Goal: Find specific page/section

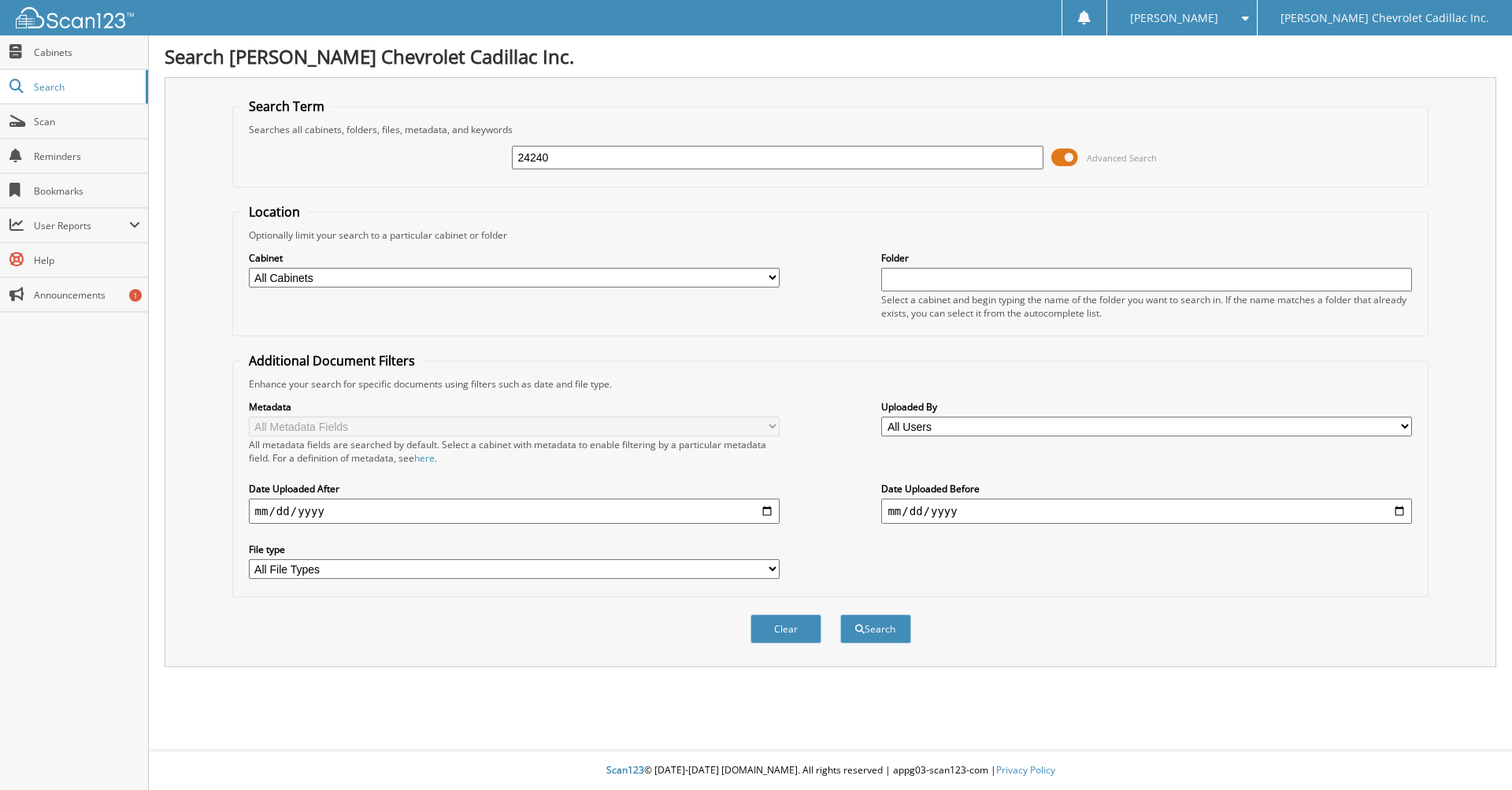
type input "24240"
click at [841, 614] on button "Search" at bounding box center [876, 629] width 71 height 29
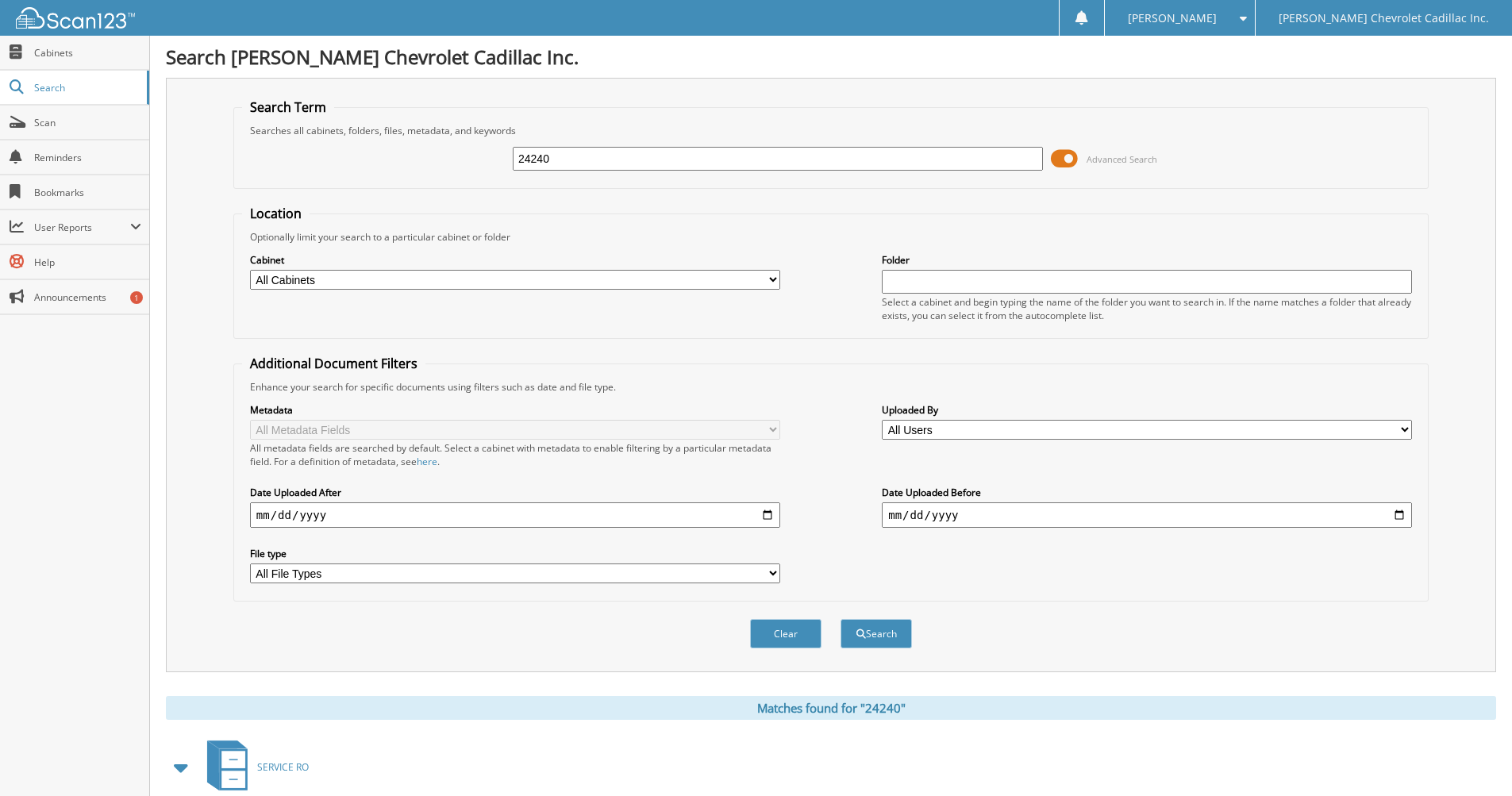
drag, startPoint x: 549, startPoint y: 161, endPoint x: 474, endPoint y: 160, distance: 75.0
click at [474, 160] on div "24240 Advanced Search" at bounding box center [830, 159] width 1178 height 43
type input "21387"
click at [840, 619] on button "Search" at bounding box center [876, 634] width 72 height 30
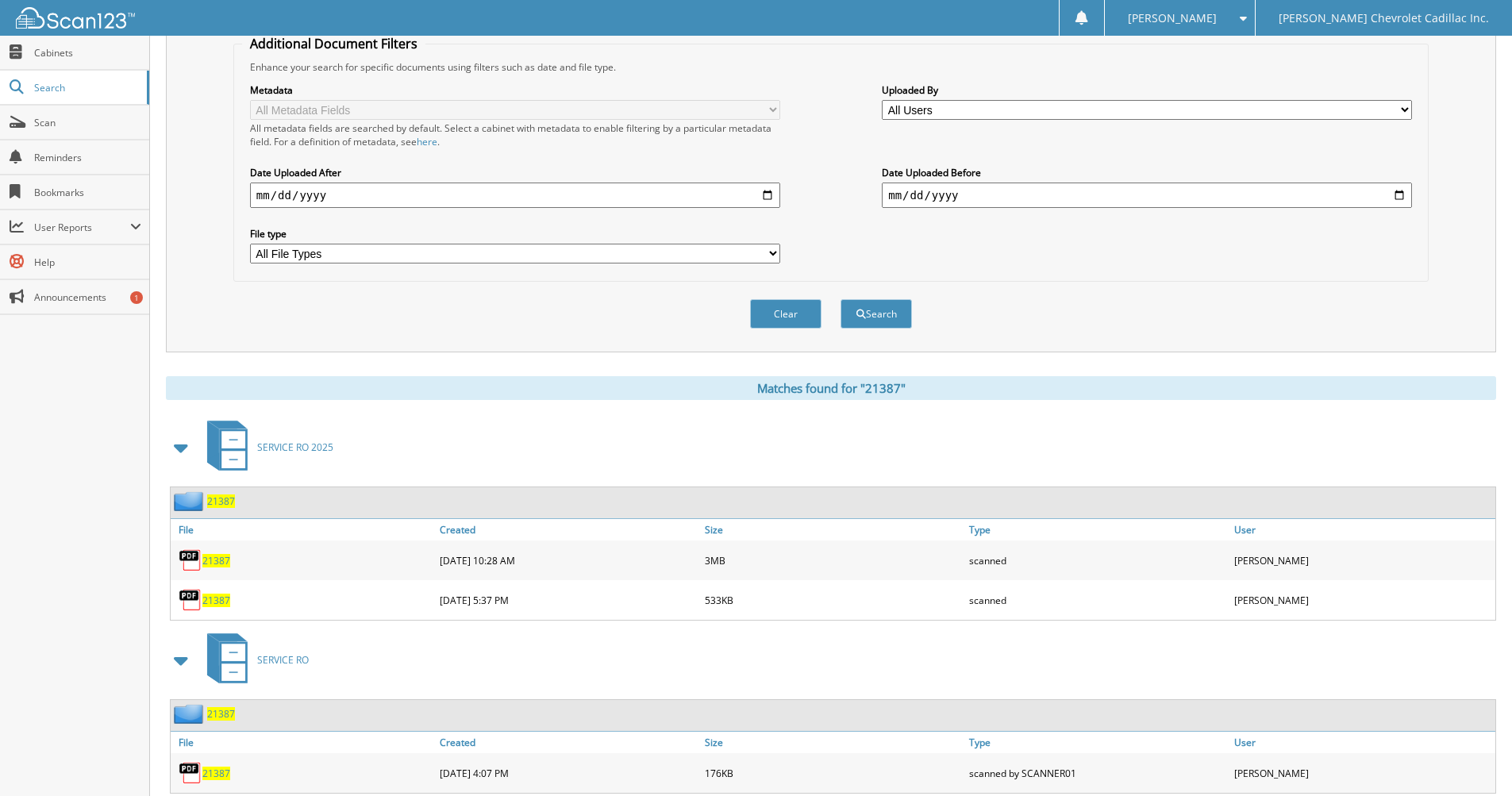
scroll to position [635, 0]
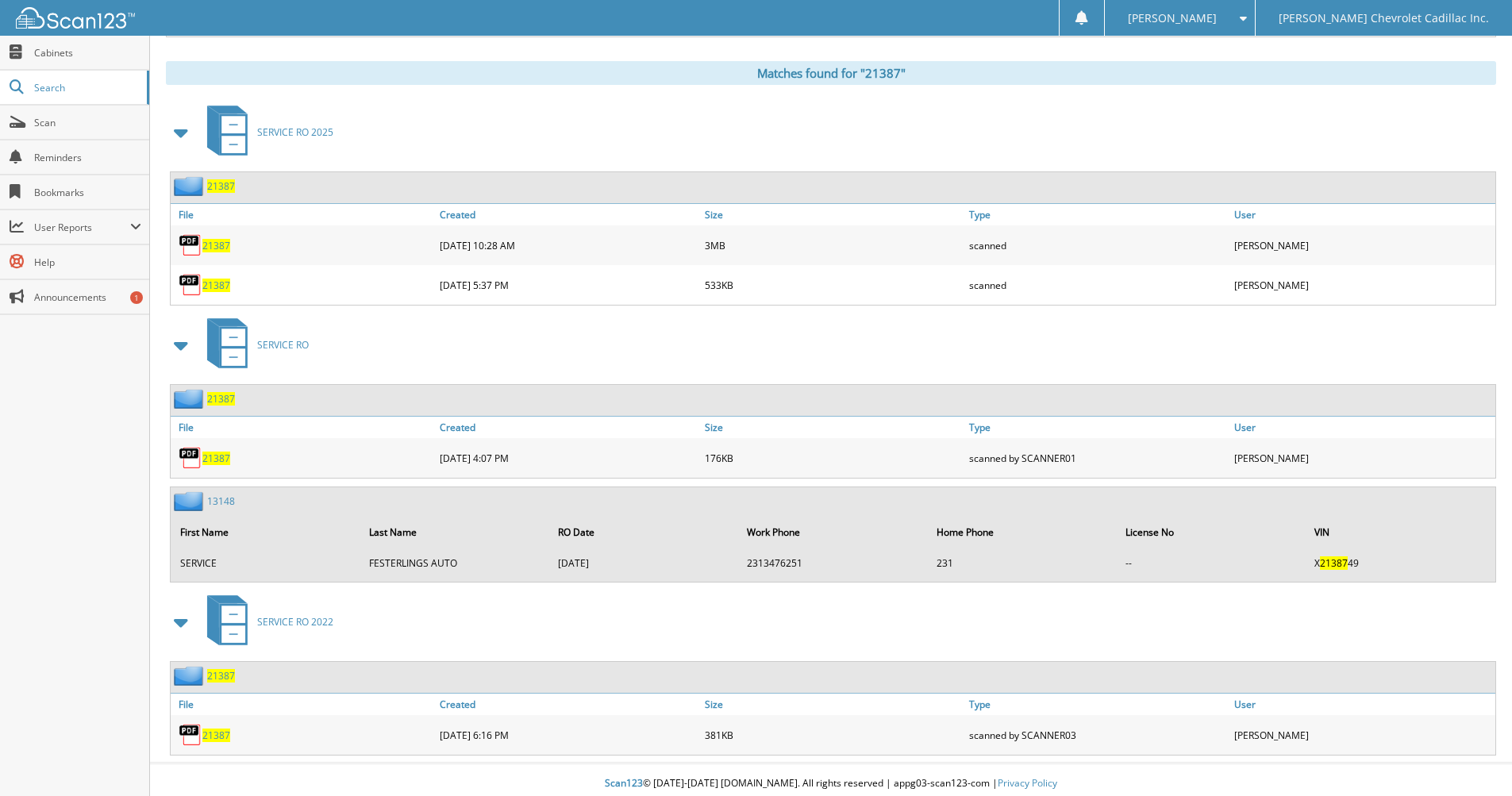
click at [220, 244] on span "21387" at bounding box center [216, 245] width 28 height 13
